Goal: Entertainment & Leisure: Consume media (video, audio)

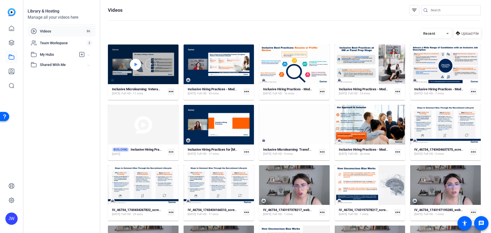
click at [132, 64] on div at bounding box center [135, 64] width 11 height 11
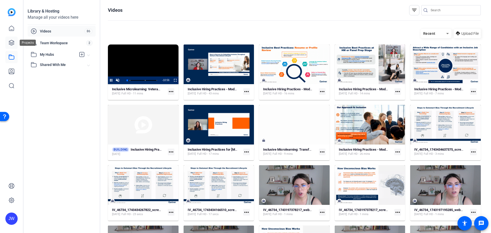
click at [15, 44] on link at bounding box center [11, 43] width 12 height 12
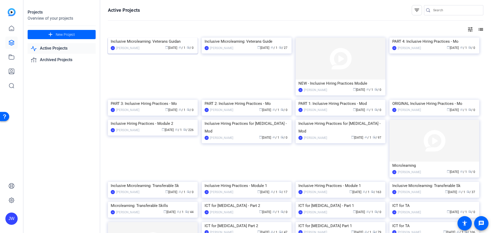
click at [149, 38] on img at bounding box center [153, 38] width 90 height 0
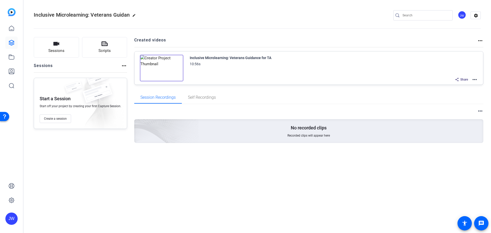
click at [161, 67] on img at bounding box center [161, 68] width 43 height 27
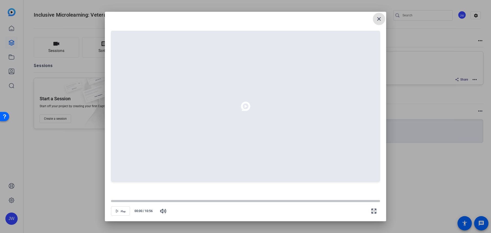
click at [381, 19] on mat-icon "close" at bounding box center [379, 19] width 6 height 6
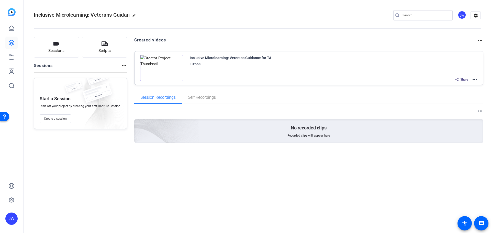
click at [159, 68] on img at bounding box center [161, 68] width 43 height 27
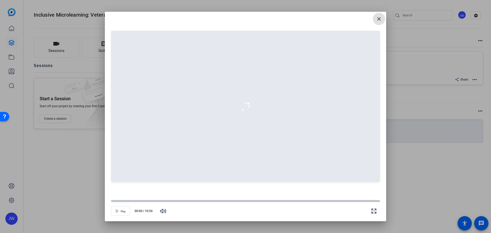
click at [191, 200] on div at bounding box center [245, 201] width 269 height 2
click at [123, 210] on span "Play" at bounding box center [123, 211] width 5 height 3
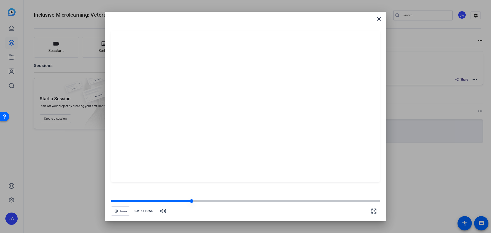
click at [211, 201] on div at bounding box center [245, 201] width 269 height 3
click at [228, 202] on div at bounding box center [245, 201] width 269 height 3
click at [240, 202] on div at bounding box center [245, 201] width 269 height 3
click at [254, 202] on div at bounding box center [245, 201] width 269 height 3
click at [275, 202] on div at bounding box center [245, 201] width 269 height 3
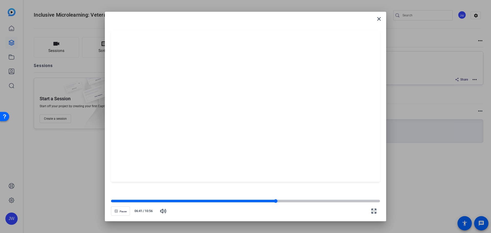
click at [283, 200] on div at bounding box center [245, 201] width 269 height 4
click at [287, 201] on div at bounding box center [245, 201] width 269 height 3
click at [292, 201] on div at bounding box center [245, 201] width 269 height 3
click at [280, 201] on div at bounding box center [201, 201] width 181 height 3
click at [272, 202] on div at bounding box center [196, 201] width 170 height 3
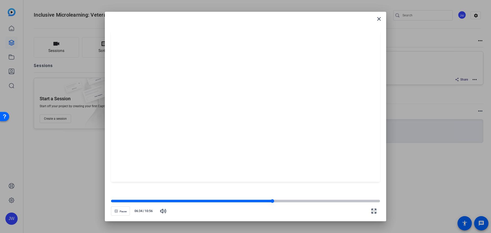
click at [280, 202] on div at bounding box center [245, 201] width 269 height 3
click at [276, 202] on div at bounding box center [196, 201] width 171 height 3
click at [284, 200] on div at bounding box center [245, 201] width 269 height 3
click at [295, 200] on div at bounding box center [245, 201] width 269 height 3
drag, startPoint x: 301, startPoint y: 202, endPoint x: 305, endPoint y: 202, distance: 4.9
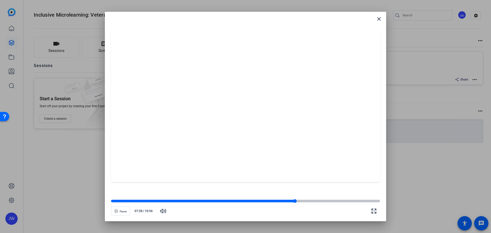
click at [302, 202] on div at bounding box center [245, 201] width 269 height 3
click at [307, 201] on div at bounding box center [245, 201] width 269 height 3
click at [316, 201] on div at bounding box center [245, 201] width 269 height 3
click at [318, 201] on div at bounding box center [245, 201] width 269 height 3
click at [329, 201] on div at bounding box center [245, 201] width 269 height 3
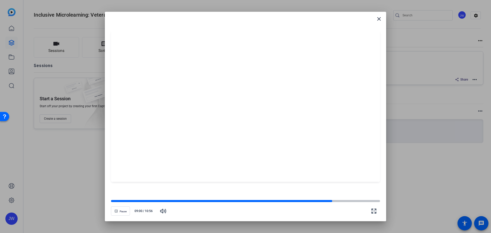
click at [305, 203] on div "Pause 09:00 / 10:56" at bounding box center [245, 208] width 269 height 18
click at [292, 204] on div "Pause 09:00 / 10:56" at bounding box center [245, 208] width 269 height 18
click at [298, 202] on div at bounding box center [222, 201] width 222 height 3
click at [122, 213] on span "button" at bounding box center [120, 211] width 18 height 12
drag, startPoint x: 124, startPoint y: 210, endPoint x: 120, endPoint y: 209, distance: 4.0
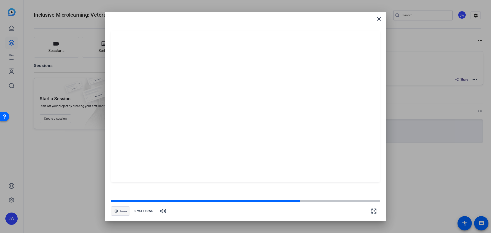
click at [124, 210] on span "Pause" at bounding box center [123, 211] width 7 height 3
drag, startPoint x: 78, startPoint y: 192, endPoint x: 222, endPoint y: 157, distance: 148.5
click at [79, 191] on div at bounding box center [245, 116] width 491 height 233
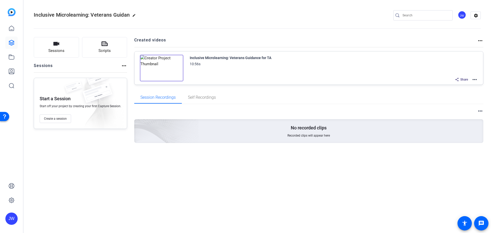
click at [474, 78] on mat-icon "more_horiz" at bounding box center [475, 79] width 6 height 6
click at [445, 85] on span "Edit in Creator" at bounding box center [456, 86] width 36 height 6
